Goal: Transaction & Acquisition: Purchase product/service

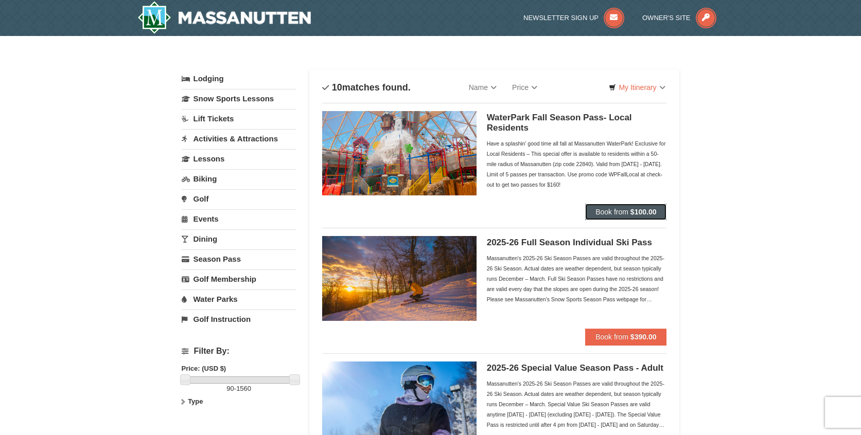
click at [611, 210] on span "Book from" at bounding box center [611, 212] width 33 height 8
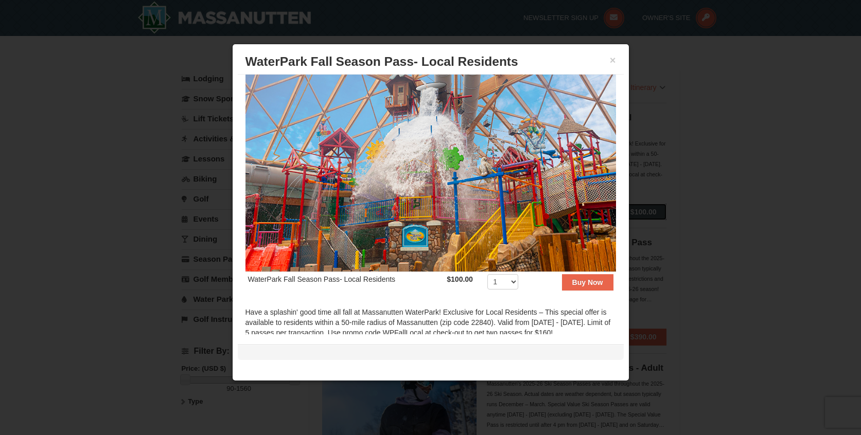
scroll to position [146, 0]
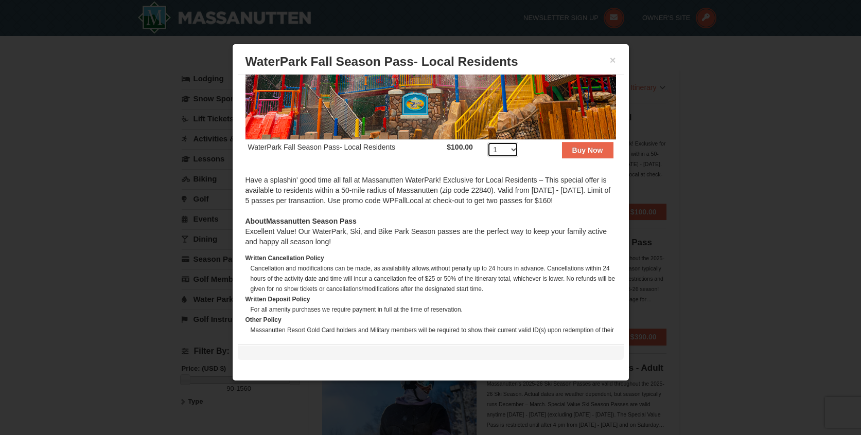
click at [501, 144] on select "1 2 3 4 5 6 7 8 9 10 11 12 13 14 15 16 17 18 19 20 21 22 23 24 25 26 27 28 29 3…" at bounding box center [502, 149] width 31 height 15
select select "4"
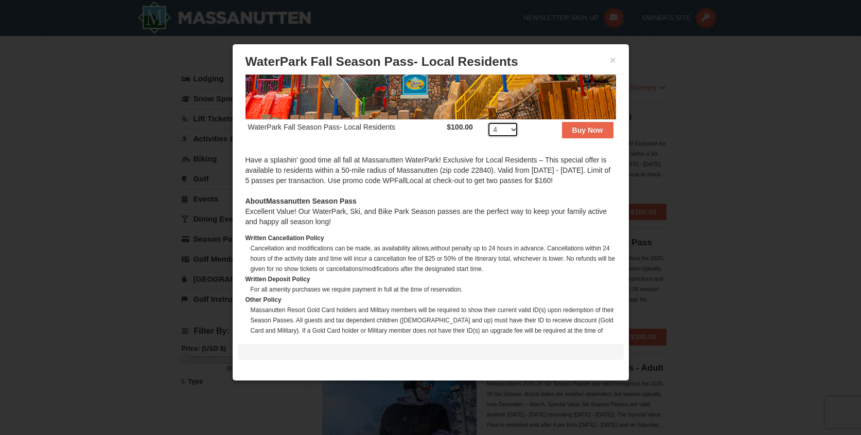
scroll to position [211, 0]
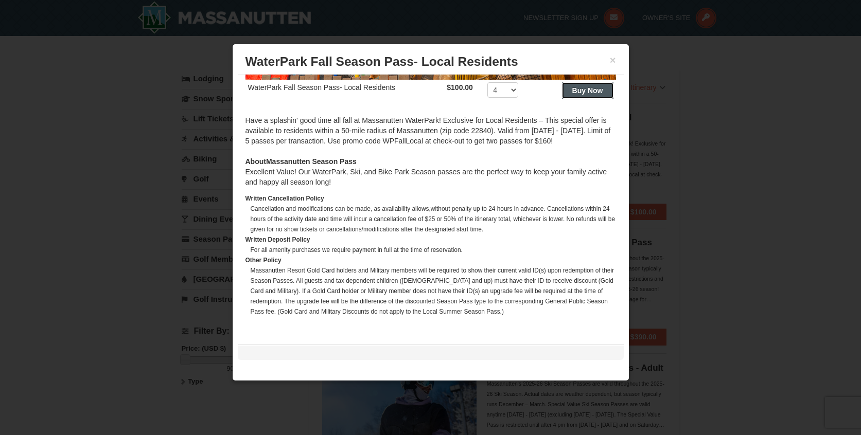
click at [578, 86] on strong "Buy Now" at bounding box center [587, 90] width 31 height 8
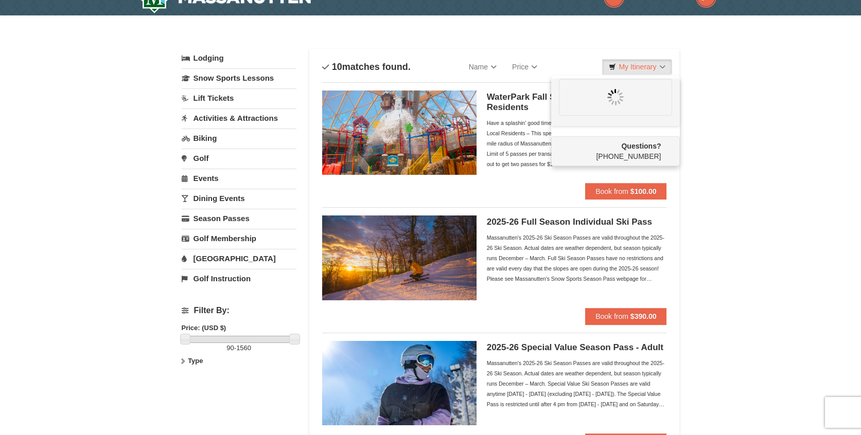
scroll to position [0, 0]
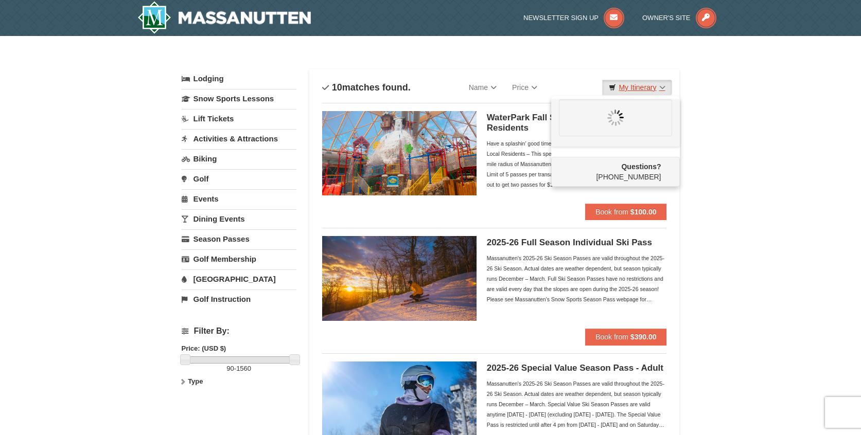
click at [612, 86] on icon at bounding box center [611, 87] width 7 height 7
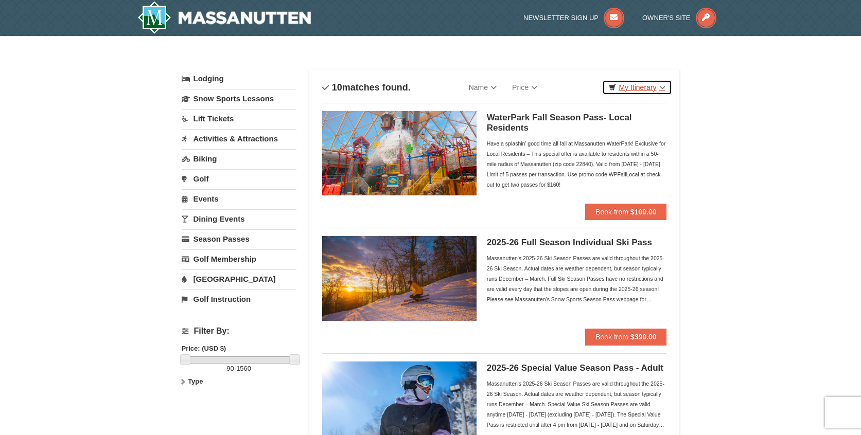
drag, startPoint x: 606, startPoint y: 91, endPoint x: 612, endPoint y: 88, distance: 6.4
click at [606, 91] on link "My Itinerary" at bounding box center [636, 87] width 69 height 15
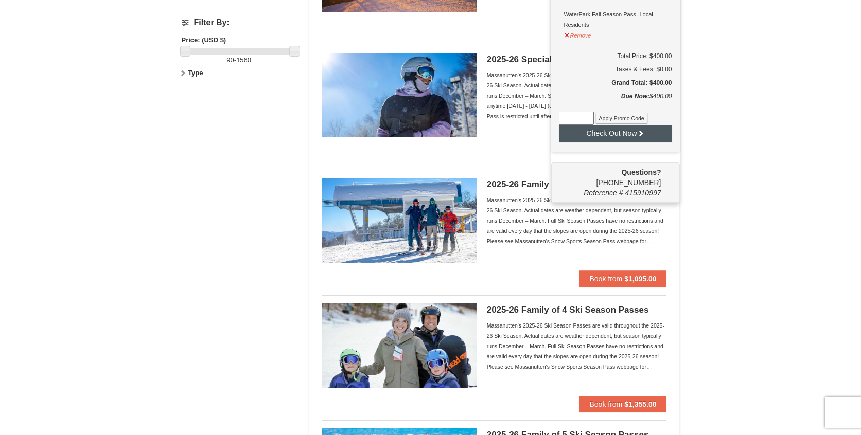
scroll to position [315, 0]
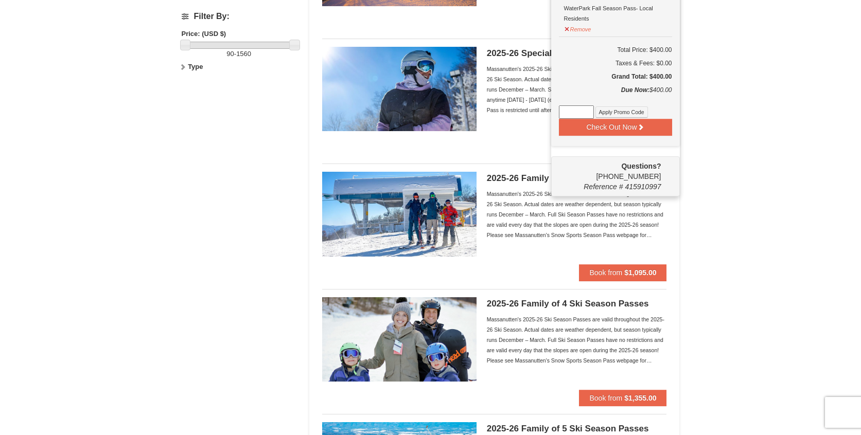
paste input "WPFallLocal"
type input "WPFallLocal"
click at [621, 113] on button "Apply Promo Code" at bounding box center [621, 111] width 52 height 11
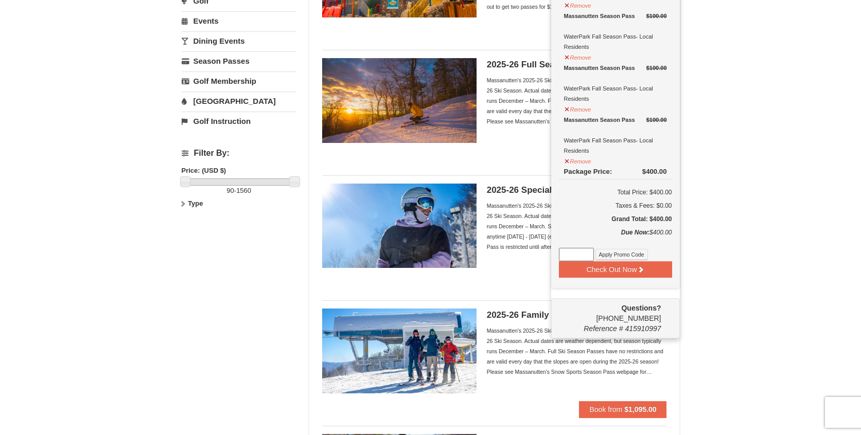
scroll to position [171, 0]
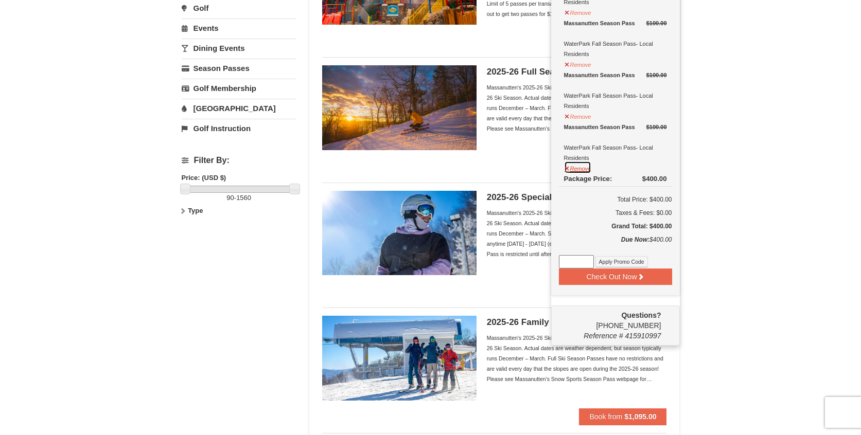
click at [581, 165] on button "Remove" at bounding box center [578, 167] width 28 height 13
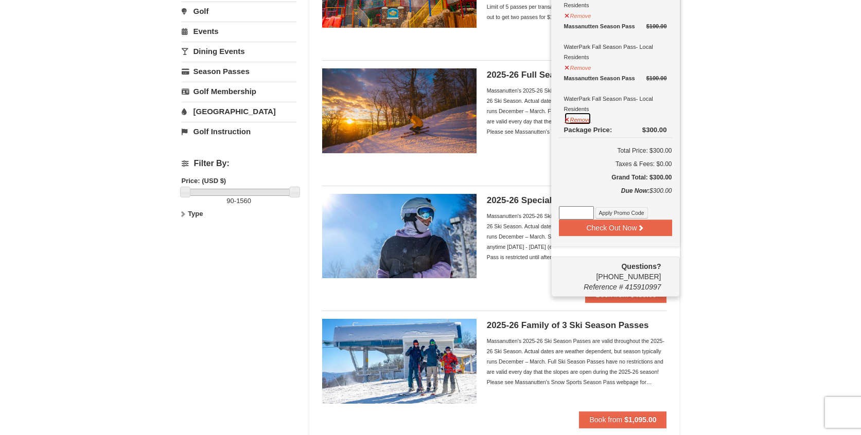
click at [580, 118] on button "Remove" at bounding box center [578, 118] width 28 height 13
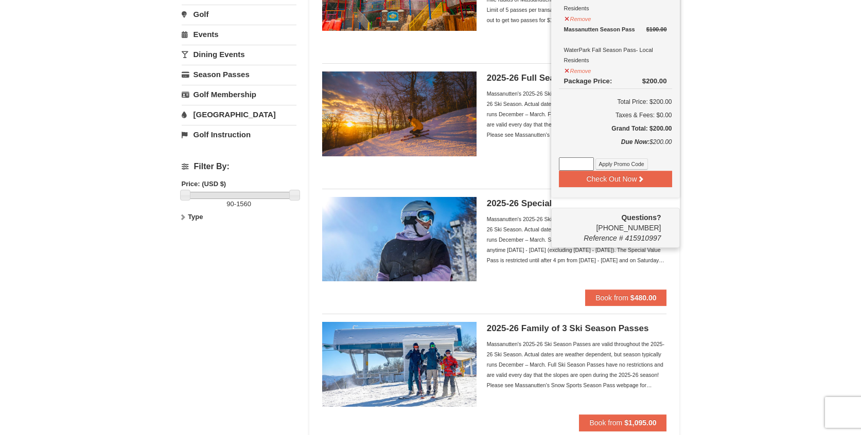
paste input "WPFallLocal"
type input "WPFallLocal"
click at [615, 165] on button "Apply Promo Code" at bounding box center [621, 163] width 52 height 11
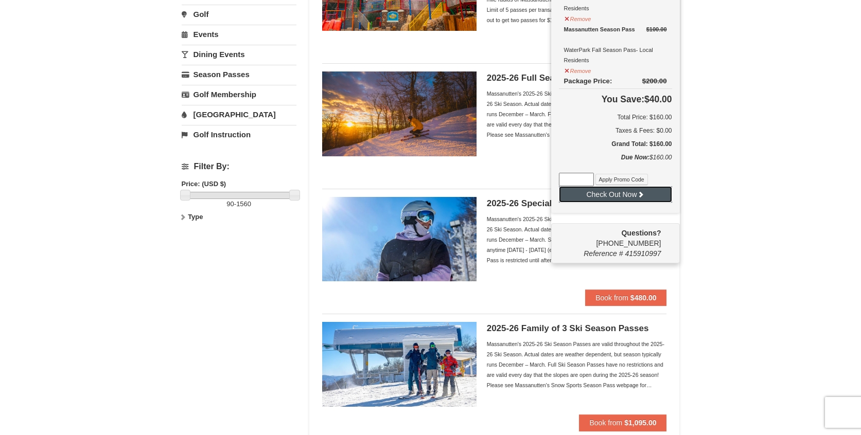
click at [620, 196] on button "Check Out Now" at bounding box center [615, 194] width 113 height 16
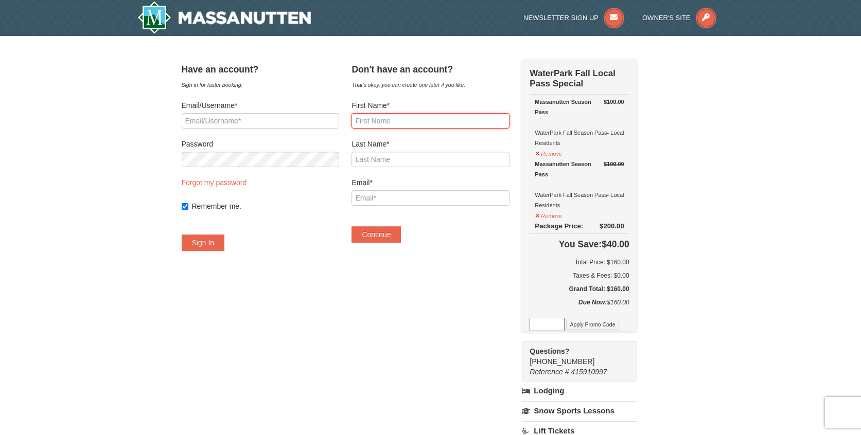
click at [415, 116] on input "First Name*" at bounding box center [429, 120] width 157 height 15
type input "Amanda"
click at [389, 155] on input "Last Name*" at bounding box center [429, 159] width 157 height 15
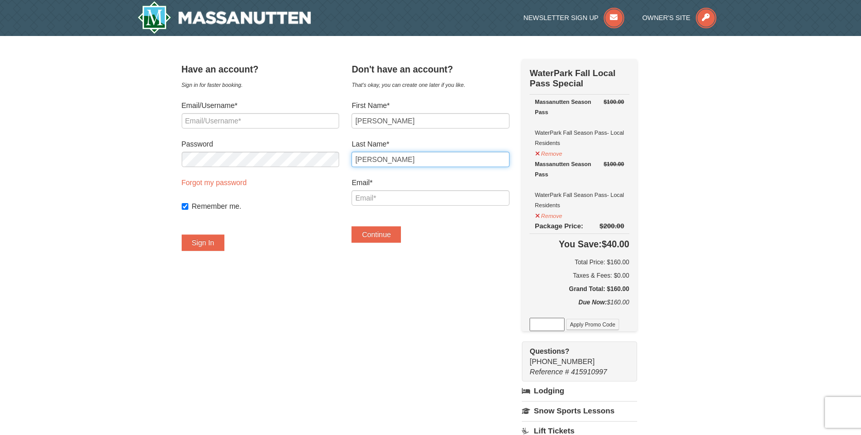
type input "Wolcott"
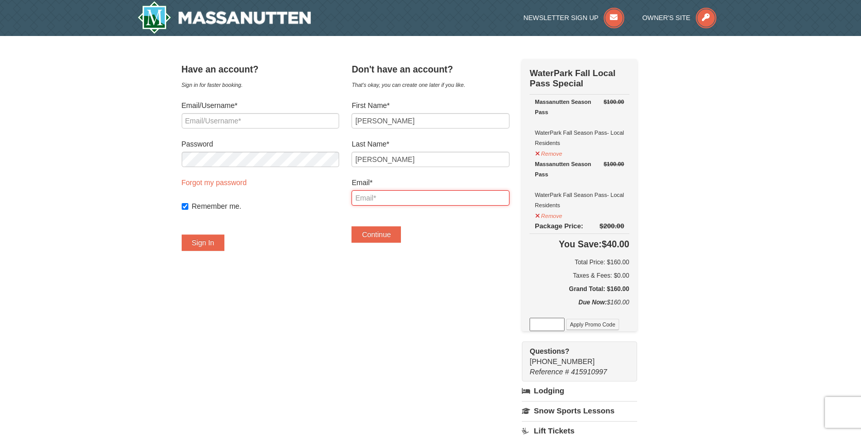
click at [386, 199] on input "Email*" at bounding box center [429, 197] width 157 height 15
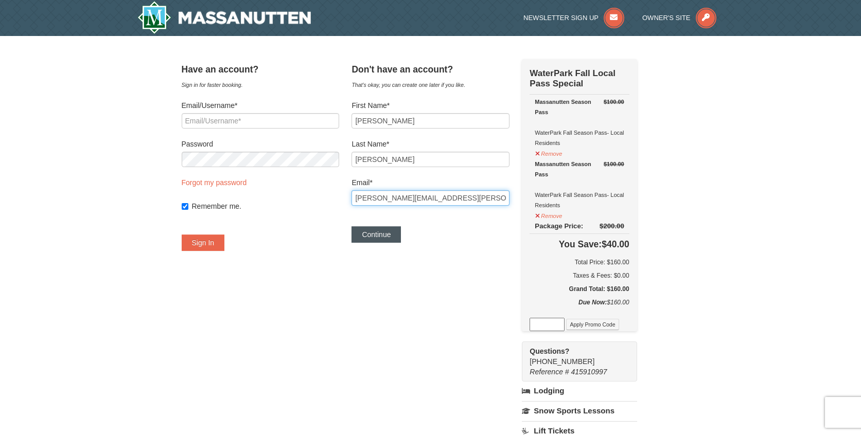
type input "[PERSON_NAME][EMAIL_ADDRESS][PERSON_NAME][DOMAIN_NAME]"
click at [386, 236] on button "Continue" at bounding box center [375, 234] width 49 height 16
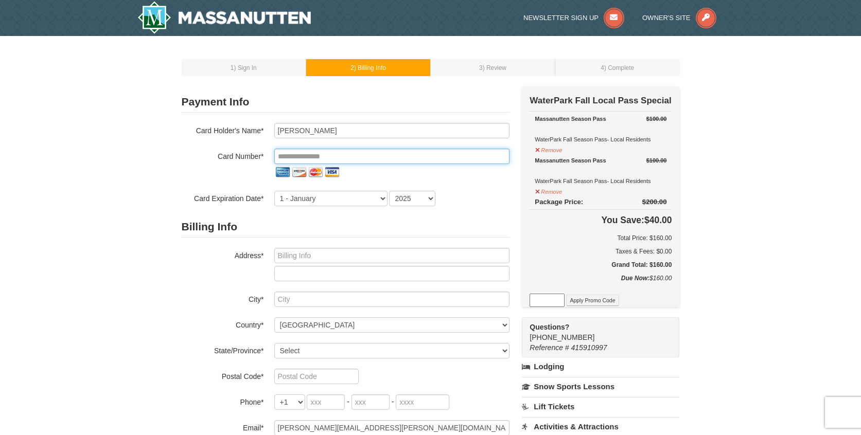
click at [333, 158] on input "tel" at bounding box center [391, 156] width 235 height 15
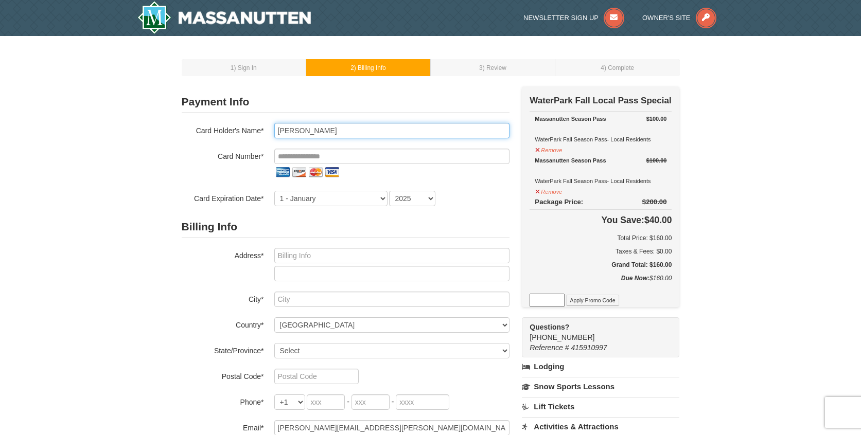
type input "Justin M Wolcott"
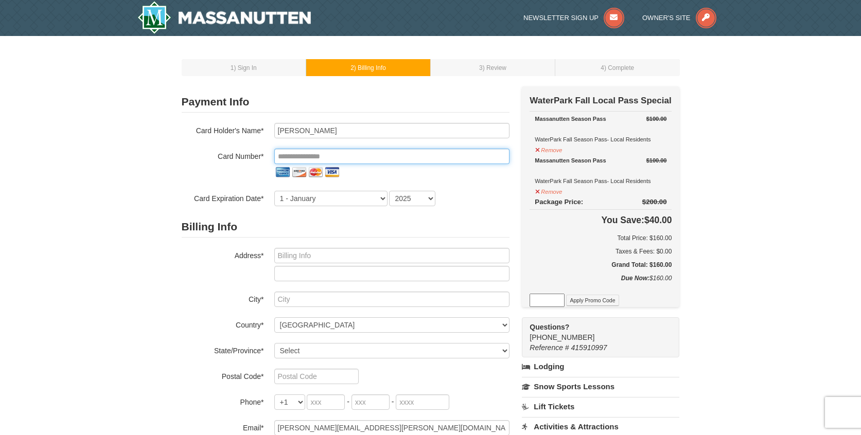
type input "**********"
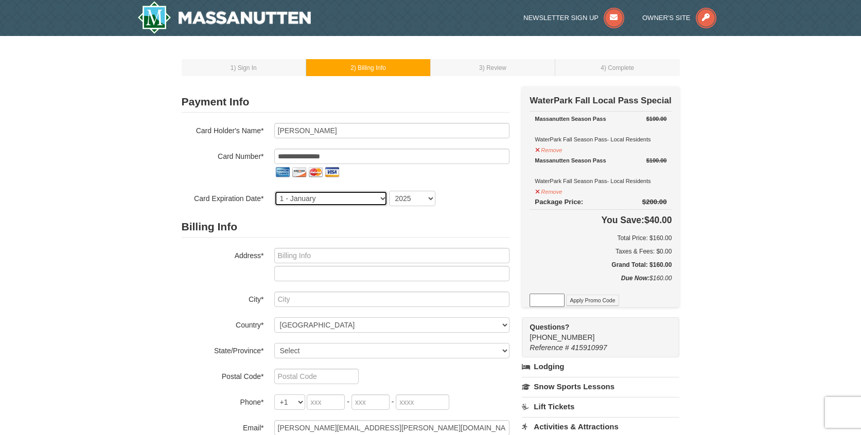
select select "4"
select select "2028"
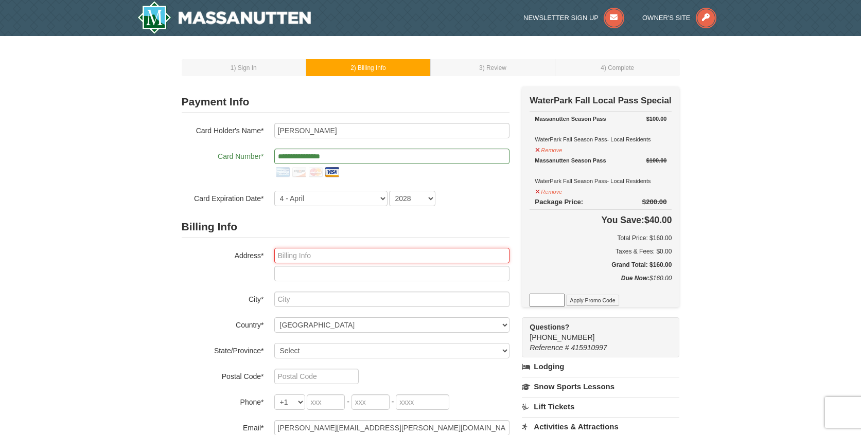
click at [343, 254] on input "text" at bounding box center [391, 255] width 235 height 15
type input "407 Lee Avenue"
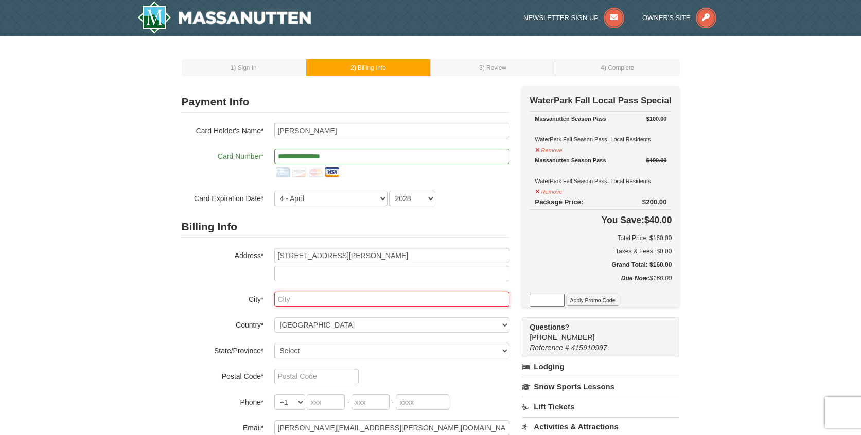
type input "Harrisonburg"
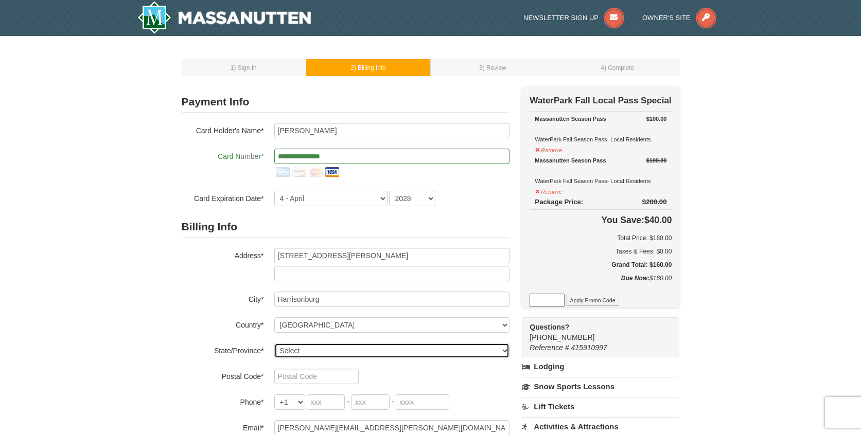
select select "VA"
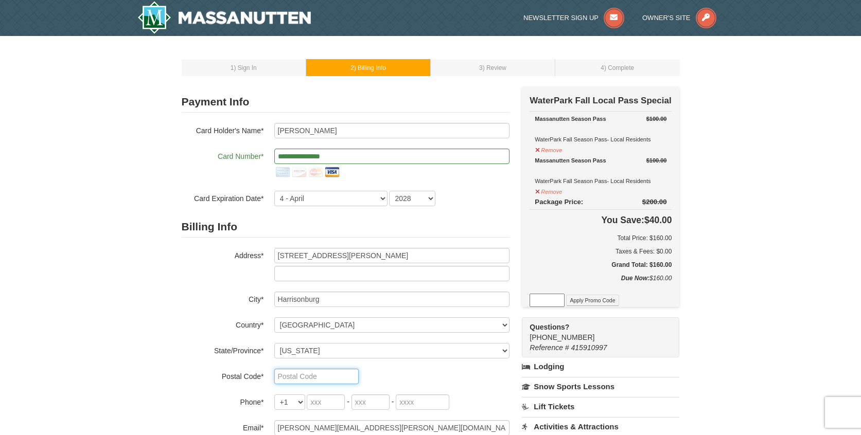
type input "22802"
type input "804"
type input "241"
type input "3246"
type input "justinwolcott@gmail.com"
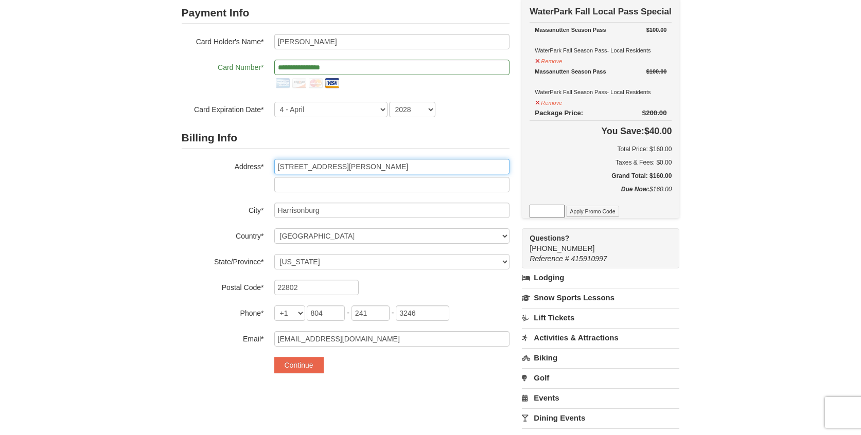
scroll to position [89, 0]
drag, startPoint x: 334, startPoint y: 314, endPoint x: 310, endPoint y: 312, distance: 24.3
click at [310, 312] on input "804" at bounding box center [326, 312] width 38 height 15
type input "540"
drag, startPoint x: 378, startPoint y: 315, endPoint x: 353, endPoint y: 315, distance: 24.7
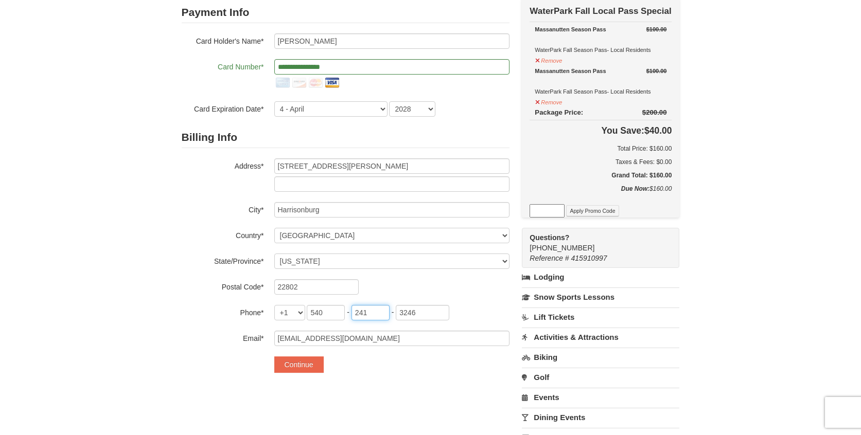
click at [353, 315] on input "241" at bounding box center [370, 312] width 38 height 15
type input "421"
drag, startPoint x: 421, startPoint y: 314, endPoint x: 393, endPoint y: 312, distance: 28.4
click at [393, 312] on span "540 - 421 - 3246" at bounding box center [378, 312] width 142 height 8
type input "3460"
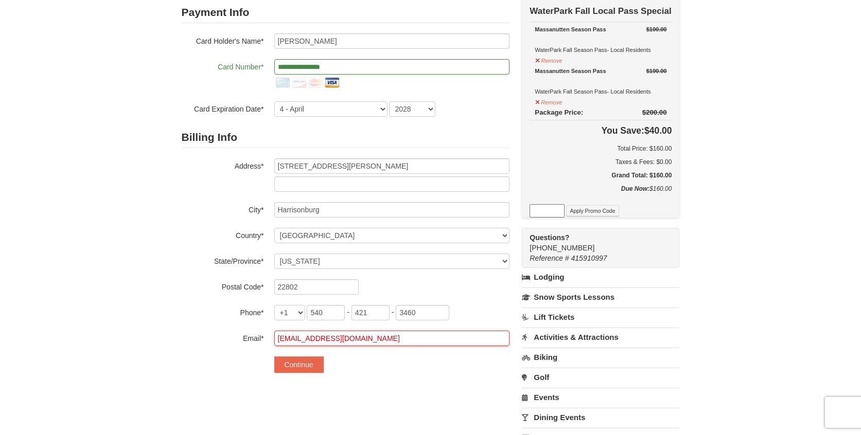
drag, startPoint x: 370, startPoint y: 339, endPoint x: 268, endPoint y: 342, distance: 101.9
click at [268, 342] on div "Email* justinwolcott@gmail.com" at bounding box center [346, 338] width 328 height 15
type input "[PERSON_NAME][EMAIL_ADDRESS][PERSON_NAME][DOMAIN_NAME]"
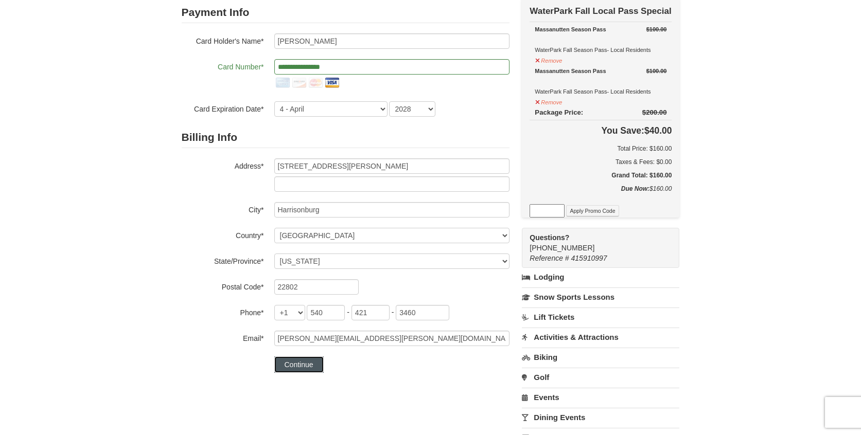
click at [308, 368] on button "Continue" at bounding box center [298, 364] width 49 height 16
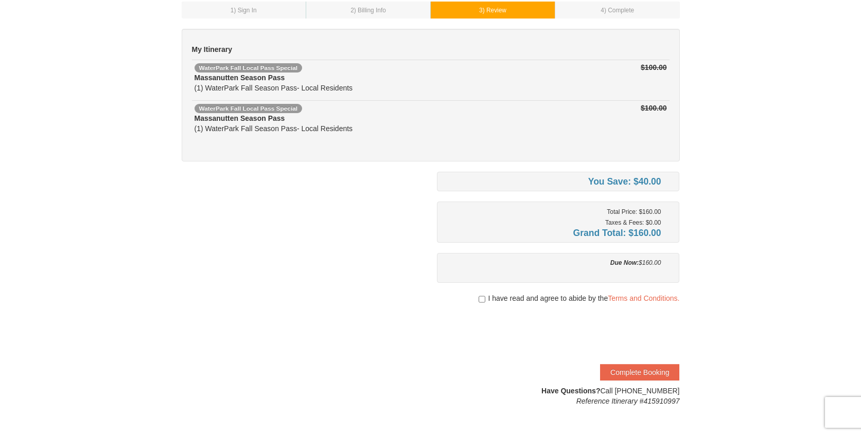
scroll to position [69, 0]
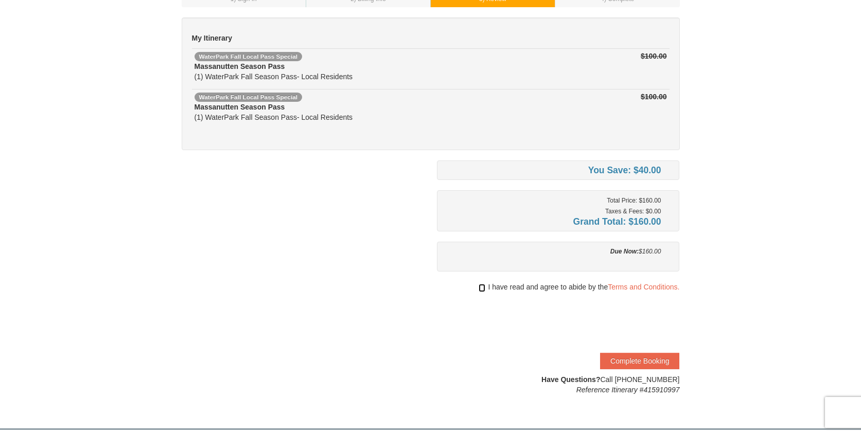
click at [480, 288] on input "checkbox" at bounding box center [481, 288] width 7 height 8
checkbox input "true"
click at [637, 357] on button "Complete Booking" at bounding box center [639, 361] width 79 height 16
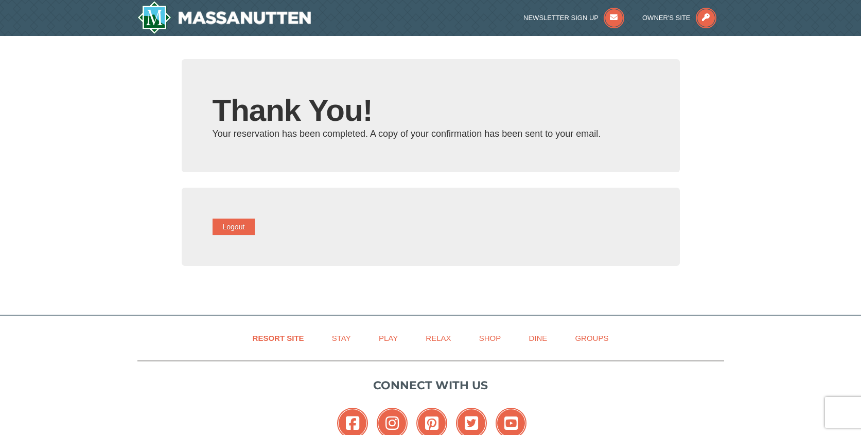
type input "[PERSON_NAME][EMAIL_ADDRESS][PERSON_NAME][DOMAIN_NAME]"
